Goal: Check status: Check status

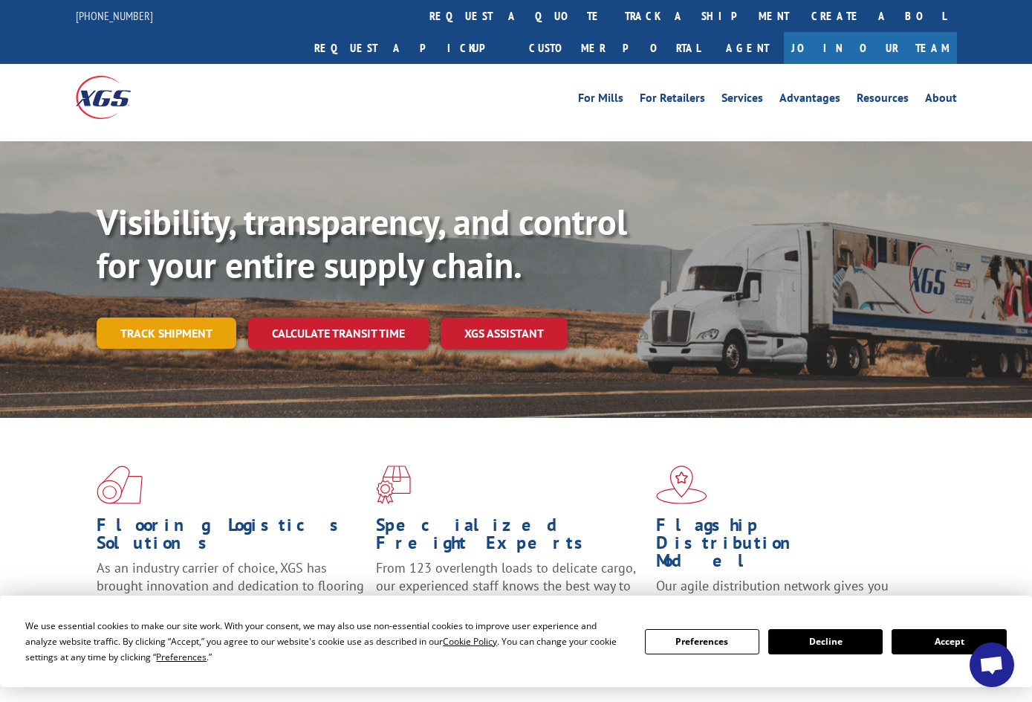
click at [159, 317] on link "Track shipment" at bounding box center [167, 332] width 140 height 31
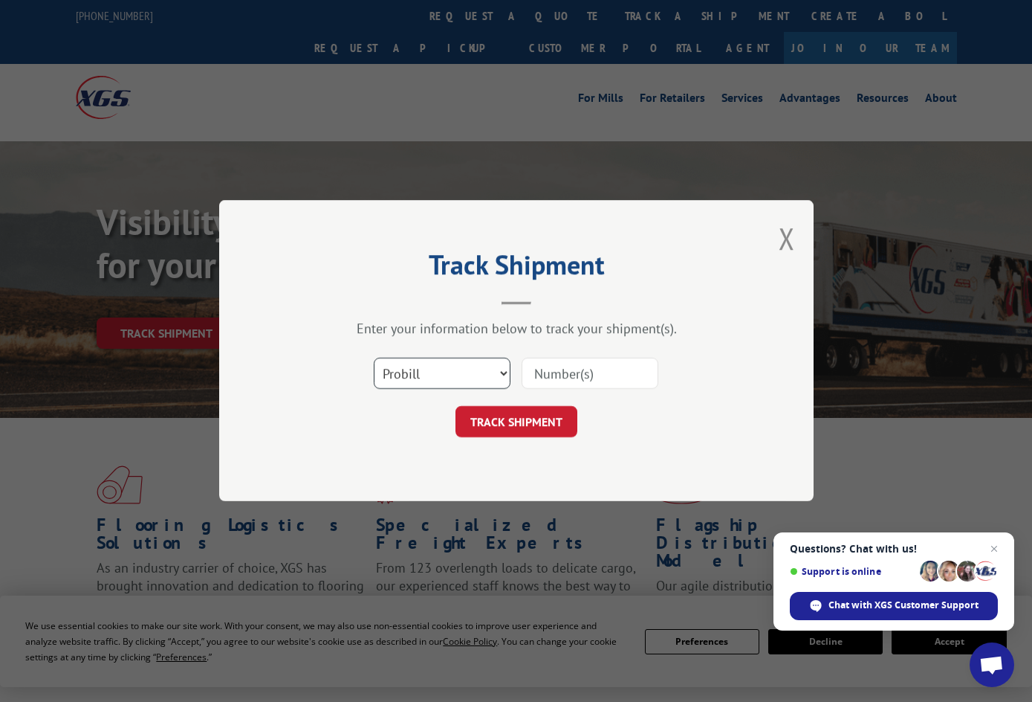
click at [505, 370] on select "Select category... Probill BOL PO" at bounding box center [442, 373] width 137 height 31
click at [374, 358] on select "Select category... Probill BOL PO" at bounding box center [442, 373] width 137 height 31
click at [610, 372] on input at bounding box center [590, 373] width 137 height 31
click at [502, 366] on select "Select category... Probill BOL PO" at bounding box center [442, 373] width 137 height 31
select select "probill"
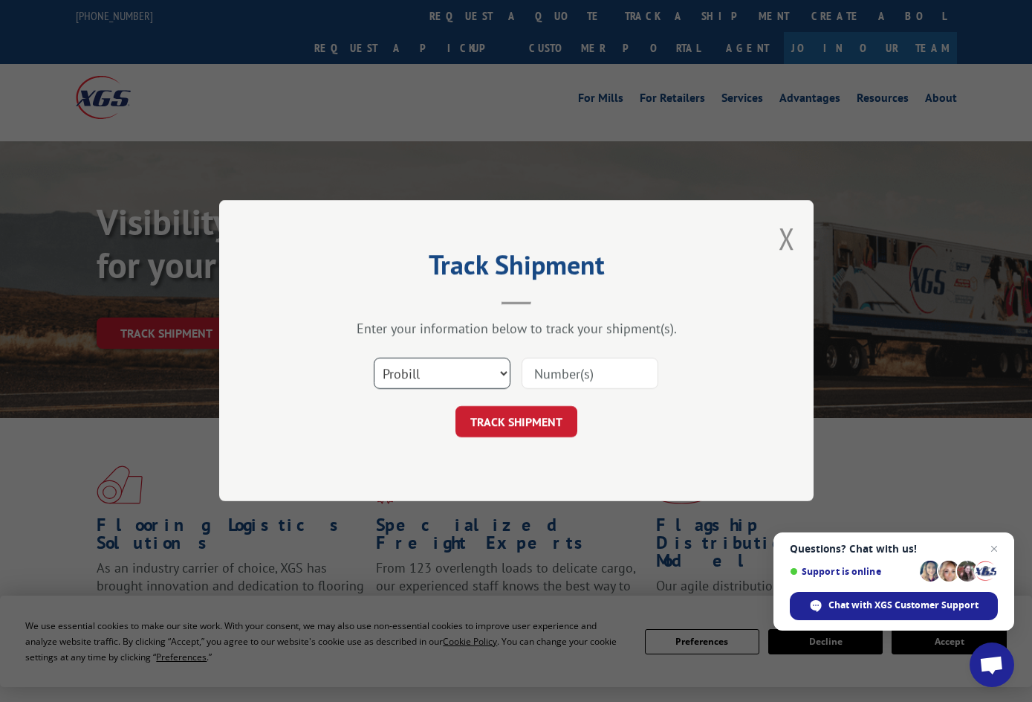
click at [374, 358] on select "Select category... Probill BOL PO" at bounding box center [442, 373] width 137 height 31
click at [603, 381] on input at bounding box center [590, 373] width 137 height 31
type input "V"
paste input "5030672360"
type input "5030672360"
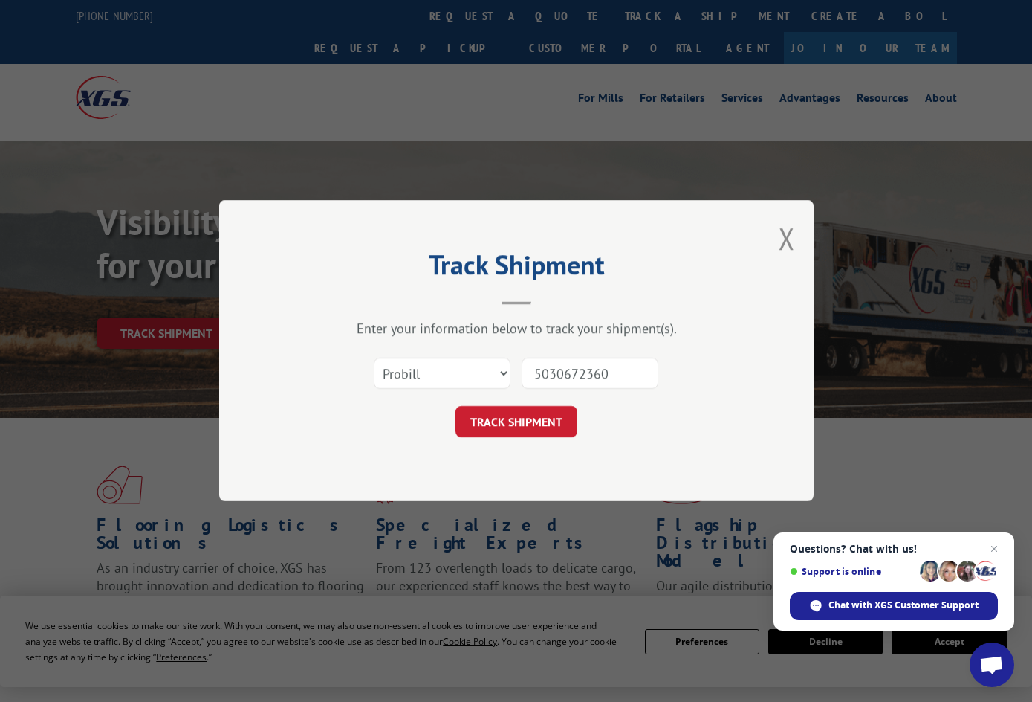
click button "TRACK SHIPMENT" at bounding box center [517, 422] width 122 height 31
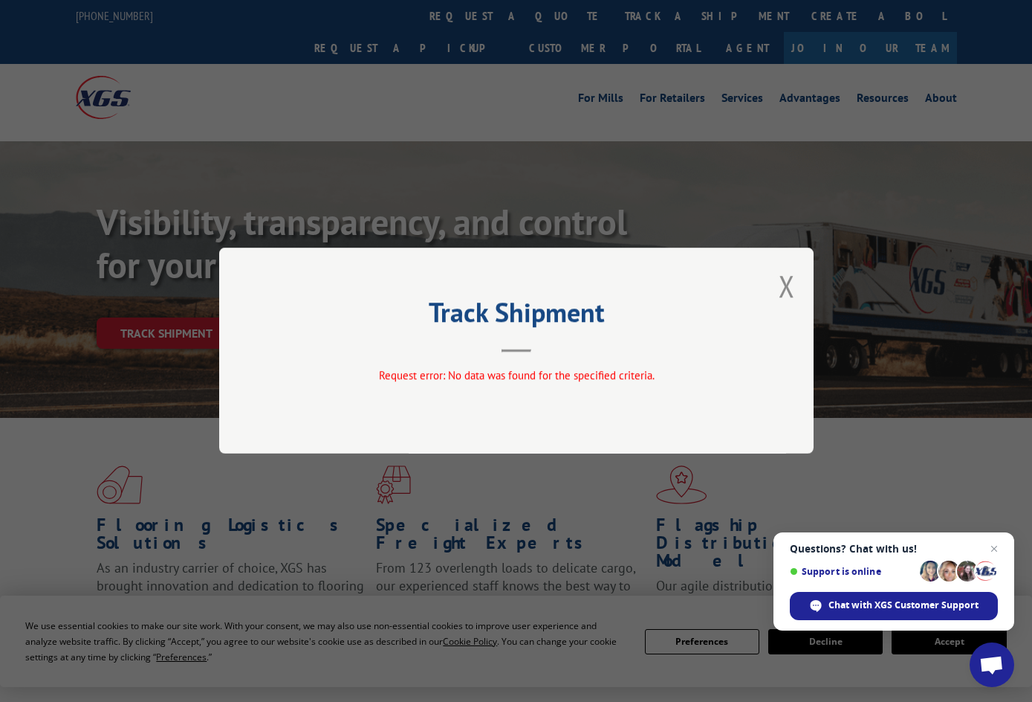
click at [548, 374] on span "Request error: No data was found for the specified criteria." at bounding box center [516, 376] width 276 height 14
click at [788, 282] on button "Close modal" at bounding box center [787, 285] width 16 height 39
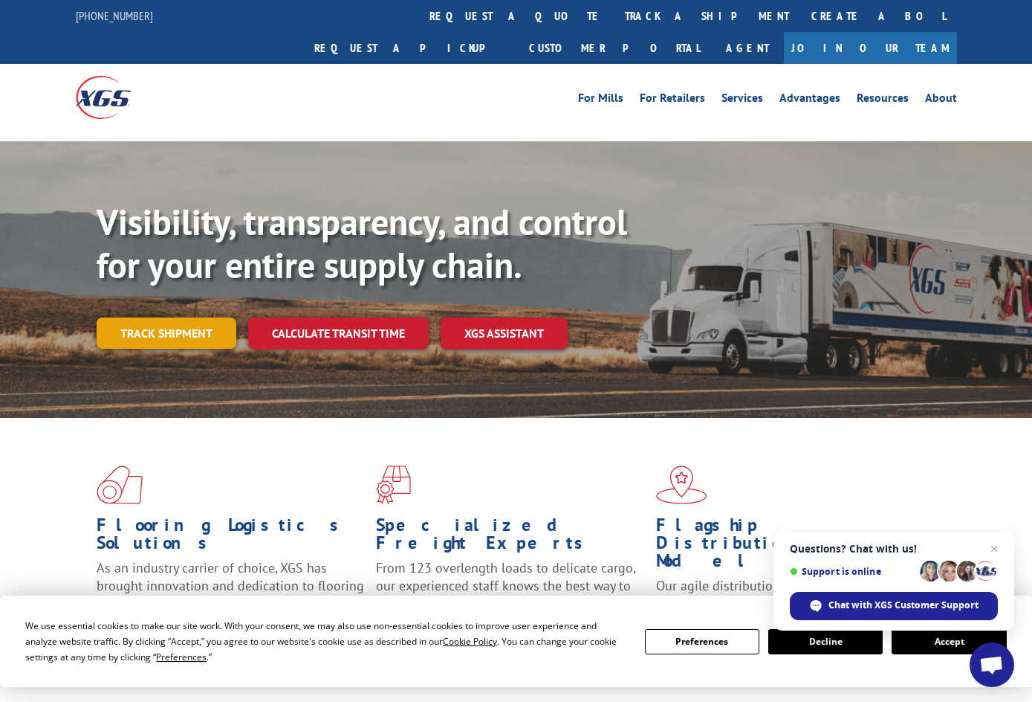
click at [170, 317] on link "Track shipment" at bounding box center [167, 332] width 140 height 31
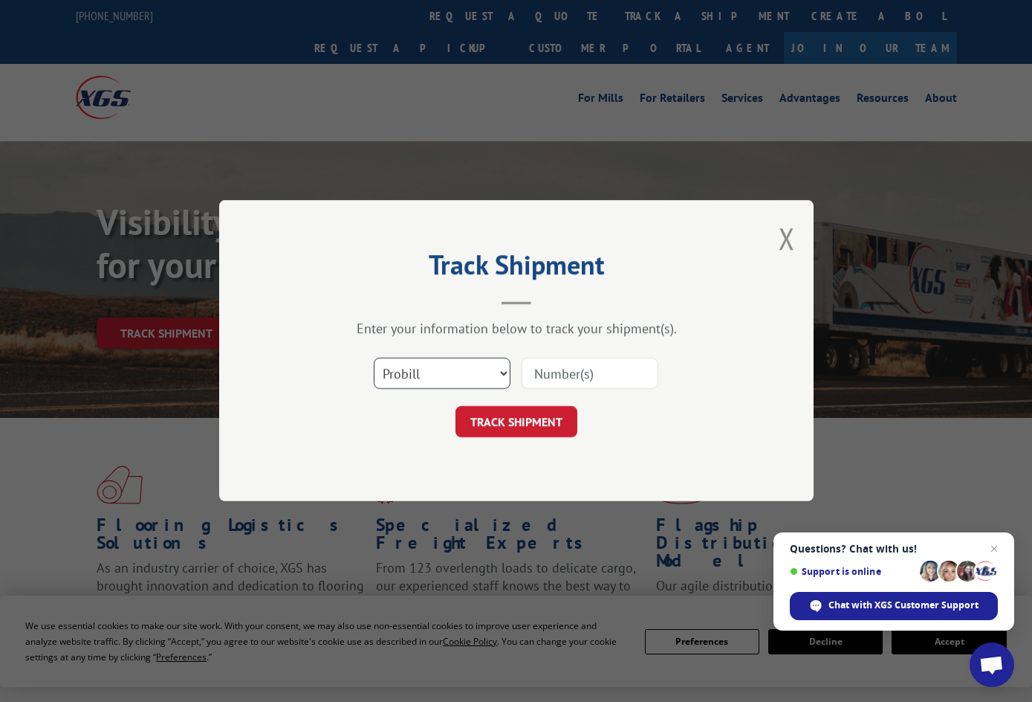
click at [506, 376] on select "Select category... Probill BOL PO" at bounding box center [442, 373] width 137 height 31
select select "bol"
click at [374, 358] on select "Select category... Probill BOL PO" at bounding box center [442, 373] width 137 height 31
click at [549, 372] on input at bounding box center [590, 373] width 137 height 31
type input "5030672360"
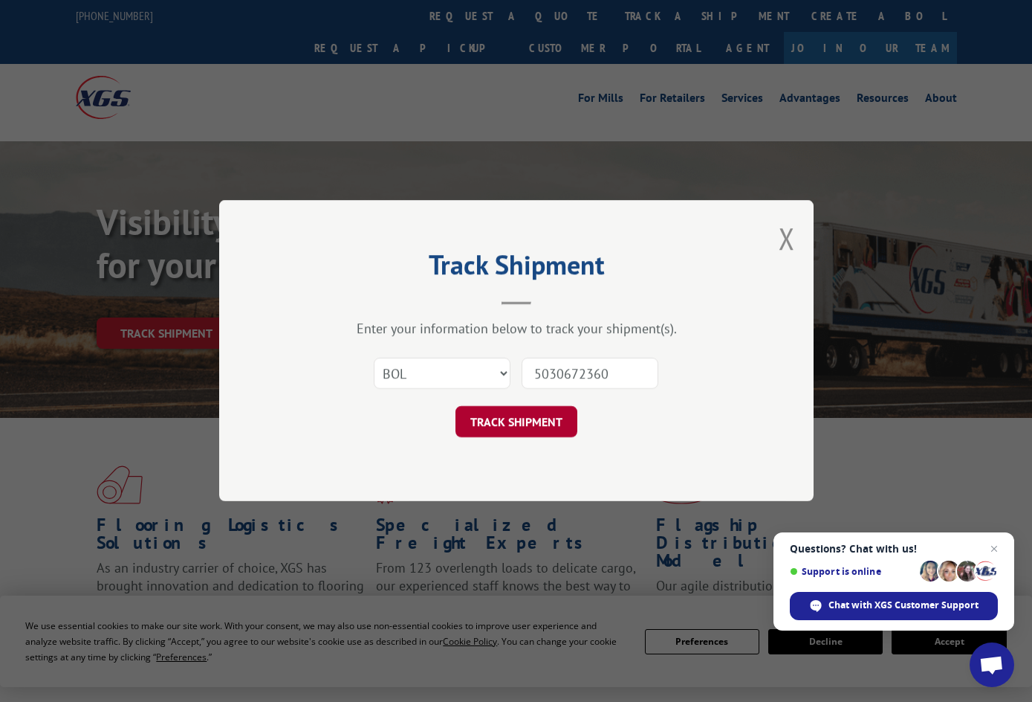
click at [529, 421] on button "TRACK SHIPMENT" at bounding box center [517, 422] width 122 height 31
